Goal: Task Accomplishment & Management: Use online tool/utility

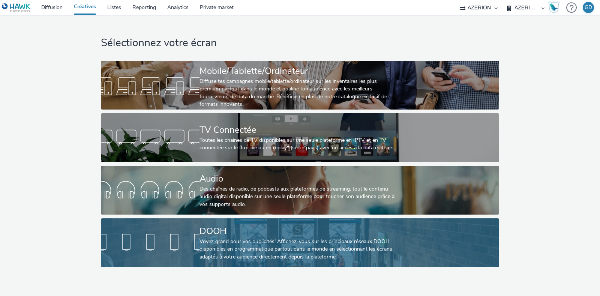
click at [216, 238] on div "Voyez grand pour vos publicités! Affichez-vous sur les principaux réseaux DOOH …" at bounding box center [299, 249] width 198 height 23
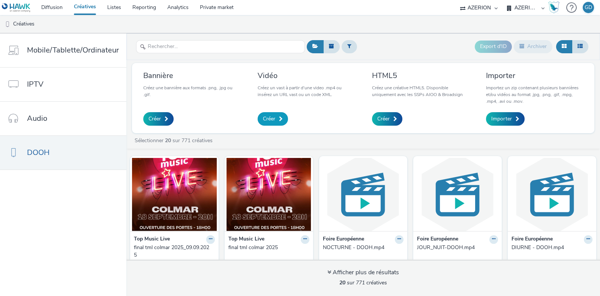
click at [276, 120] on link "Créer" at bounding box center [273, 119] width 30 height 14
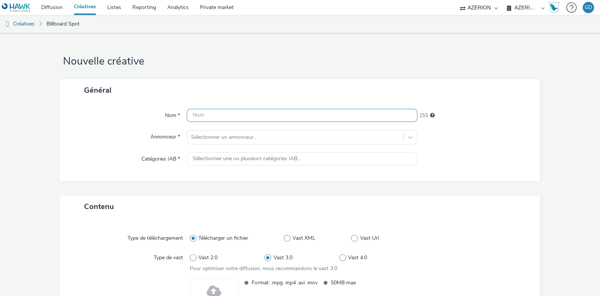
click at [268, 116] on input "text" at bounding box center [302, 115] width 231 height 13
type input "V"
type input "HarmonieMutuelle_DOOH_SeptOct25"
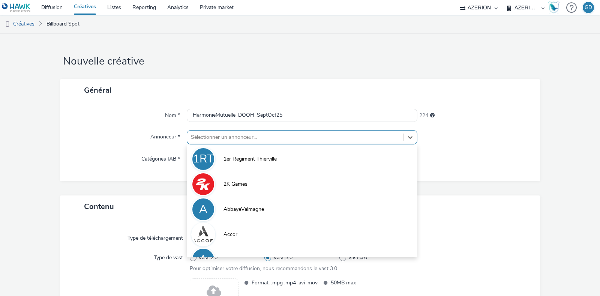
click at [254, 137] on div at bounding box center [295, 137] width 209 height 9
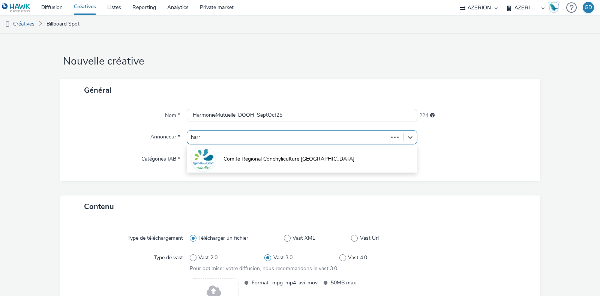
type input "harmo"
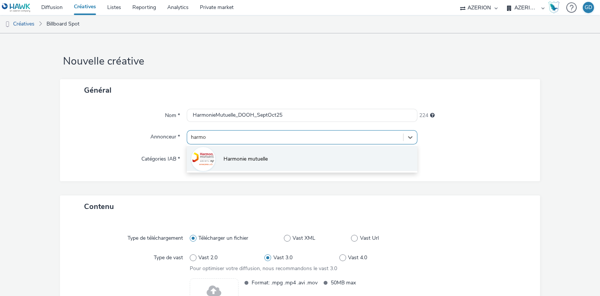
click at [249, 154] on li "Harmonie mutuelle" at bounding box center [302, 158] width 231 height 25
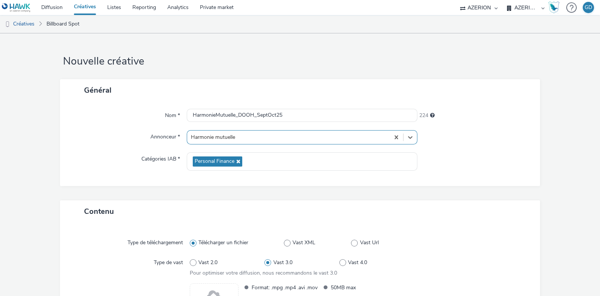
scroll to position [90, 0]
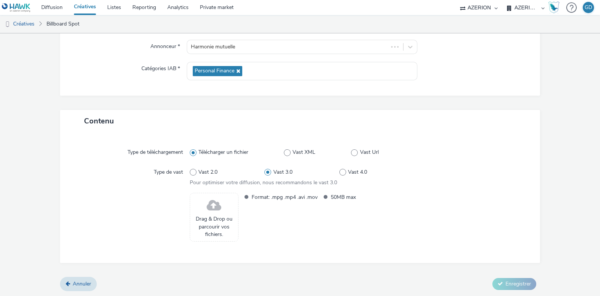
click at [211, 214] on span at bounding box center [214, 206] width 15 height 20
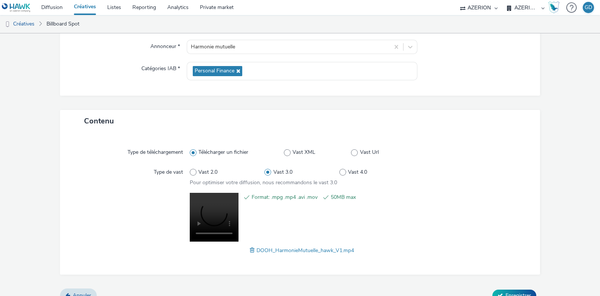
scroll to position [101, 0]
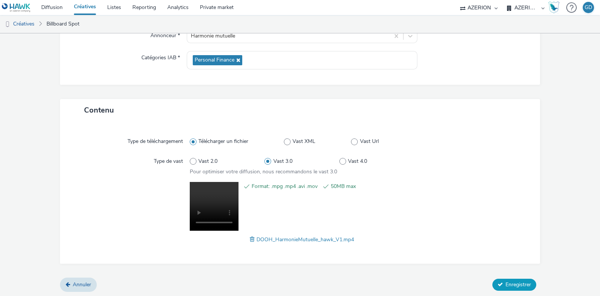
click at [514, 281] on span "Enregistrer" at bounding box center [519, 284] width 26 height 7
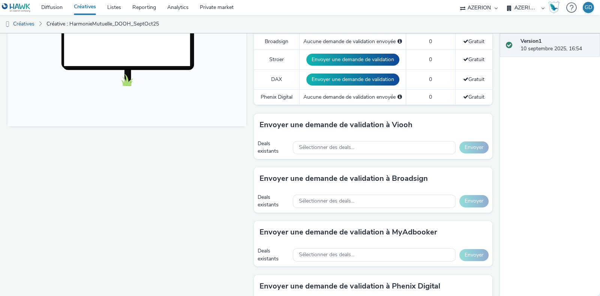
scroll to position [274, 0]
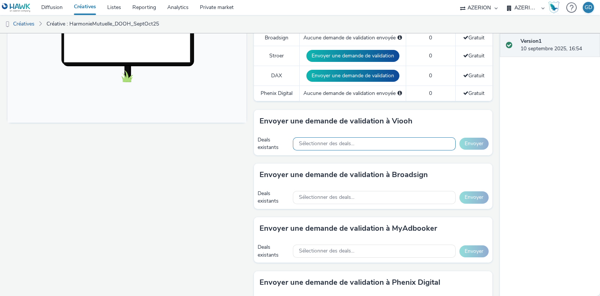
click at [369, 138] on div "Sélectionner des deals..." at bounding box center [374, 143] width 163 height 13
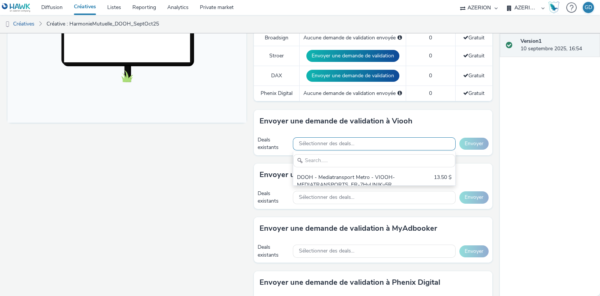
scroll to position [0, 0]
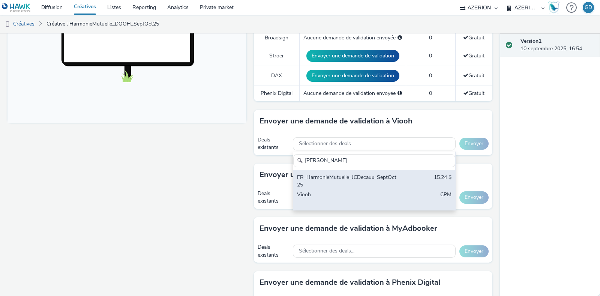
type input "harmon"
click at [357, 183] on div "FR_HarmonieMutuelle_JCDecaux_SeptOct25" at bounding box center [348, 181] width 102 height 15
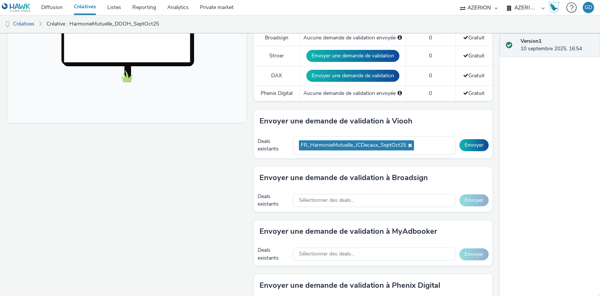
click at [455, 168] on div "Envoyer une demande de validation à Broadsign" at bounding box center [373, 178] width 239 height 23
click at [471, 146] on button "Envoyer" at bounding box center [473, 145] width 29 height 12
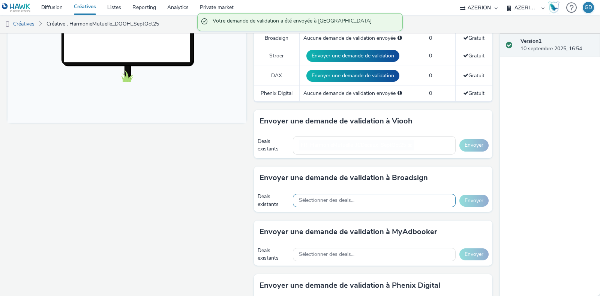
click at [362, 200] on div "Sélectionner des deals..." at bounding box center [374, 200] width 163 height 13
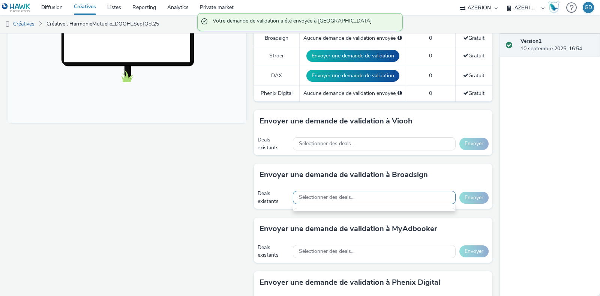
scroll to position [9, 0]
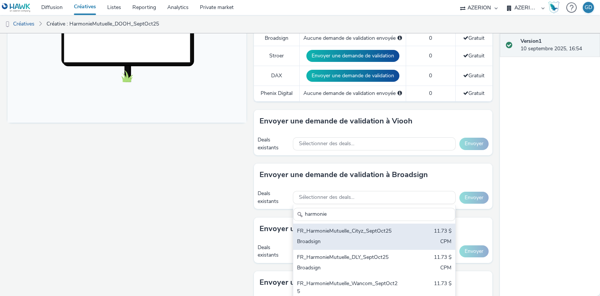
type input "harmonie"
click at [339, 242] on div "Broadsign" at bounding box center [348, 242] width 102 height 9
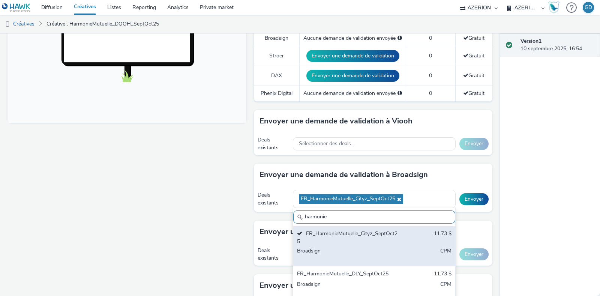
click at [339, 242] on div "FR_HarmonieMutuelle_Cityz_SeptOct25" at bounding box center [348, 237] width 102 height 15
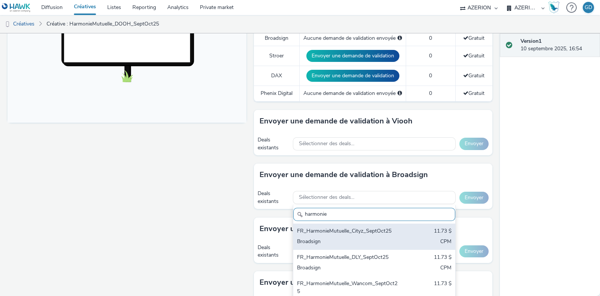
click at [339, 242] on div "Broadsign" at bounding box center [348, 242] width 102 height 9
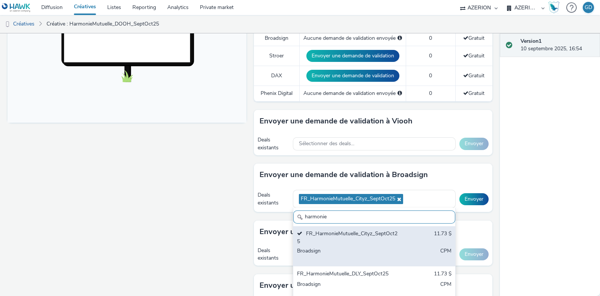
click at [339, 242] on div "FR_HarmonieMutuelle_Cityz_SeptOct25" at bounding box center [348, 237] width 102 height 15
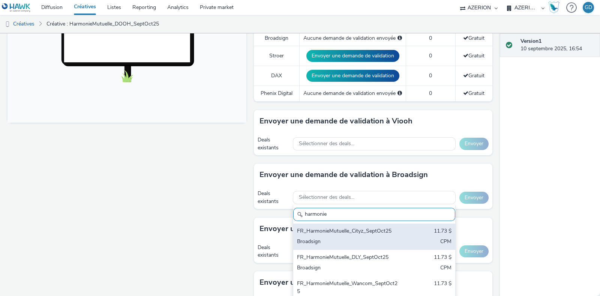
click at [339, 242] on div "Broadsign" at bounding box center [348, 242] width 102 height 9
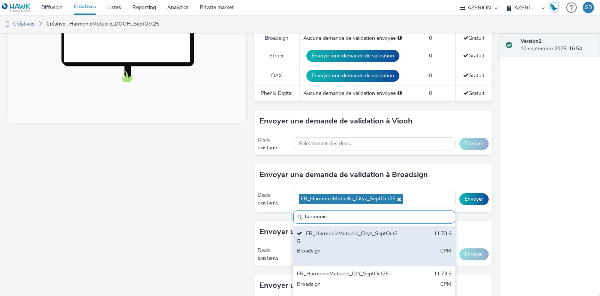
scroll to position [26, 0]
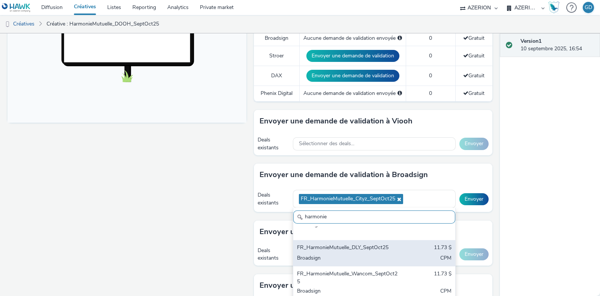
click at [344, 249] on div "FR_HarmonieMutuelle_DLY_SeptOct25" at bounding box center [348, 248] width 102 height 9
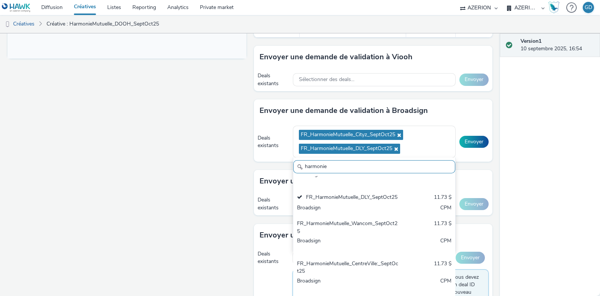
scroll to position [414, 0]
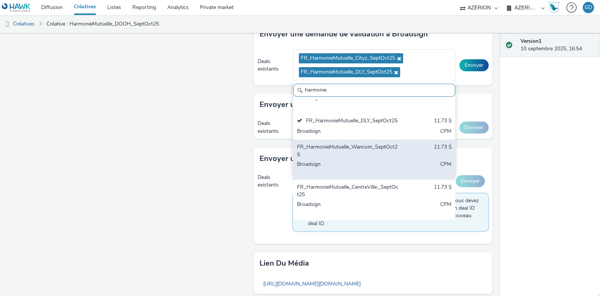
click at [356, 144] on div "FR_HarmonieMutuelle_Wancom_SeptOct25" at bounding box center [348, 150] width 102 height 15
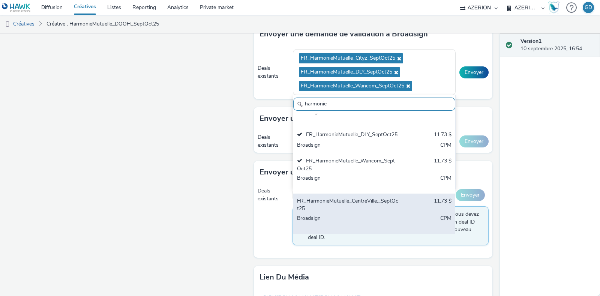
click at [334, 202] on div "FR_HarmonieMutuelle_CentreVille:_SeptOct25" at bounding box center [348, 204] width 102 height 15
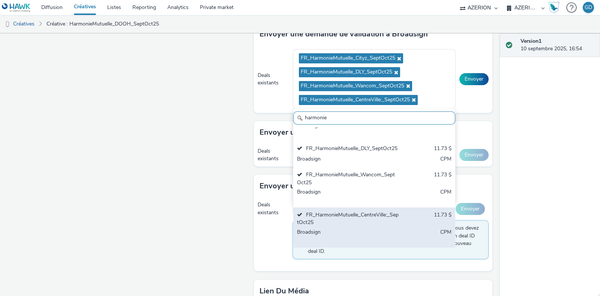
scroll to position [40, 0]
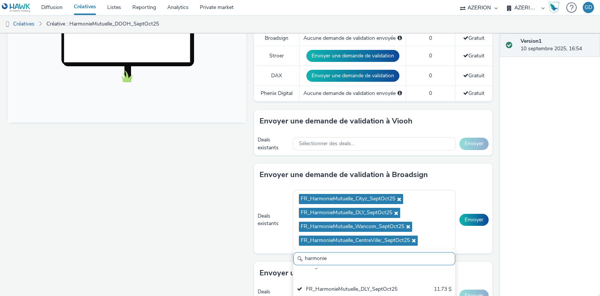
click at [176, 177] on div "Fullscreen" at bounding box center [129, 177] width 243 height 725
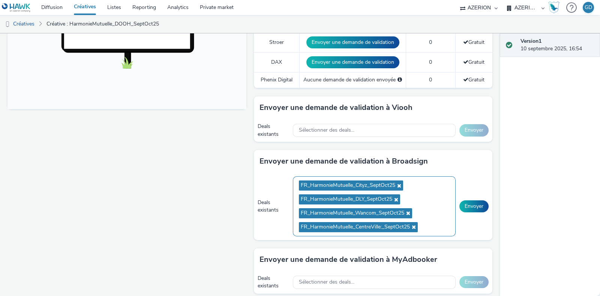
scroll to position [274, 0]
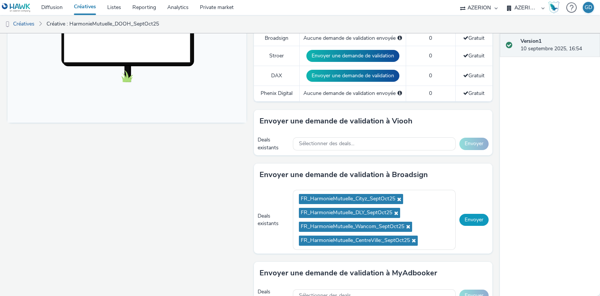
click at [467, 219] on button "Envoyer" at bounding box center [473, 220] width 29 height 12
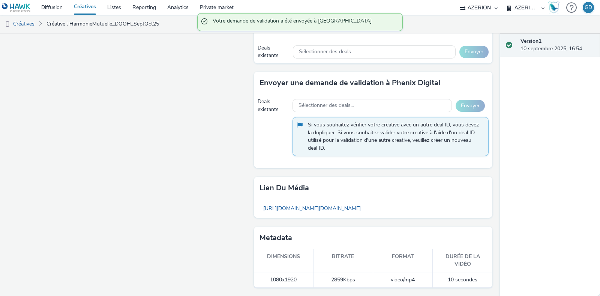
scroll to position [472, 0]
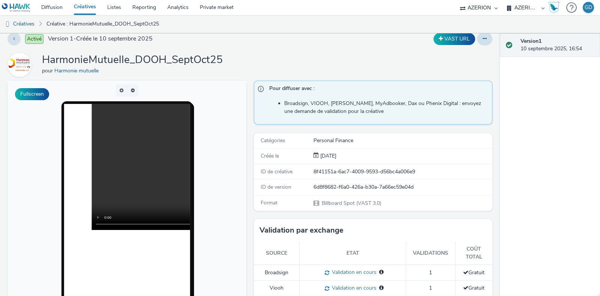
scroll to position [0, 0]
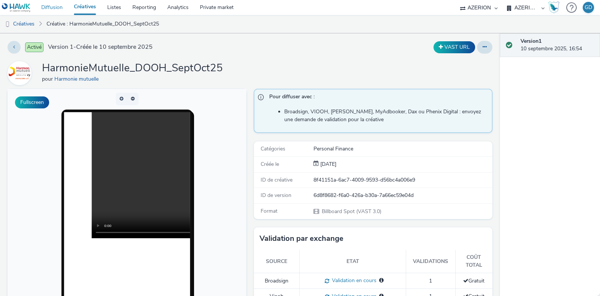
click at [60, 12] on link "Diffusion" at bounding box center [52, 7] width 33 height 15
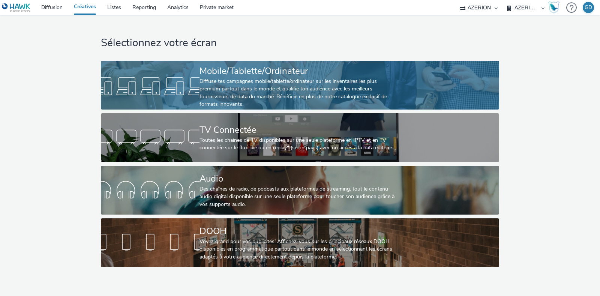
click at [285, 82] on div "Diffuse tes campagnes mobile/tablette/ordinateur sur les inventaires les plus p…" at bounding box center [299, 93] width 198 height 31
